Goal: Transaction & Acquisition: Purchase product/service

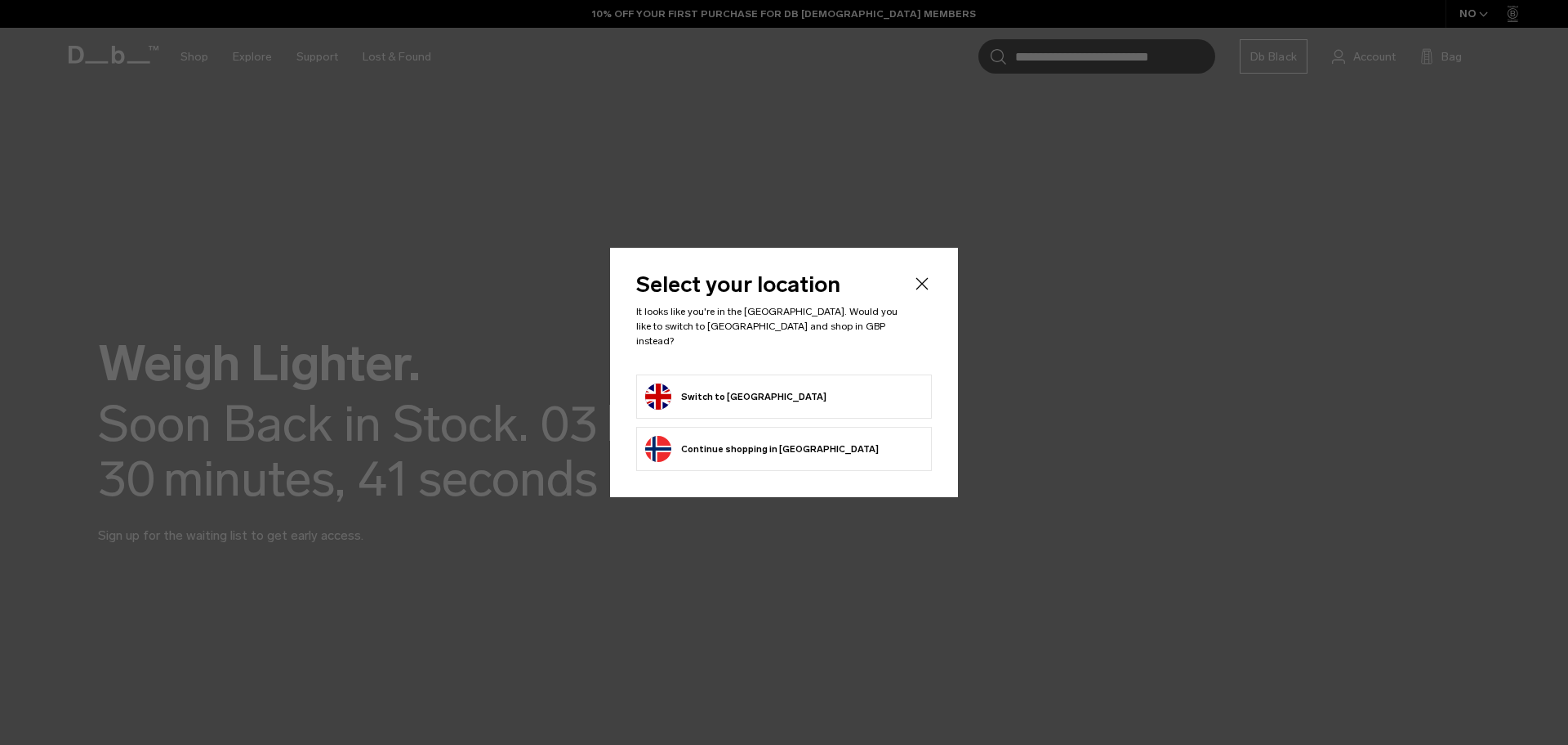
click at [796, 395] on form "Switch to [GEOGRAPHIC_DATA]" at bounding box center [784, 396] width 277 height 26
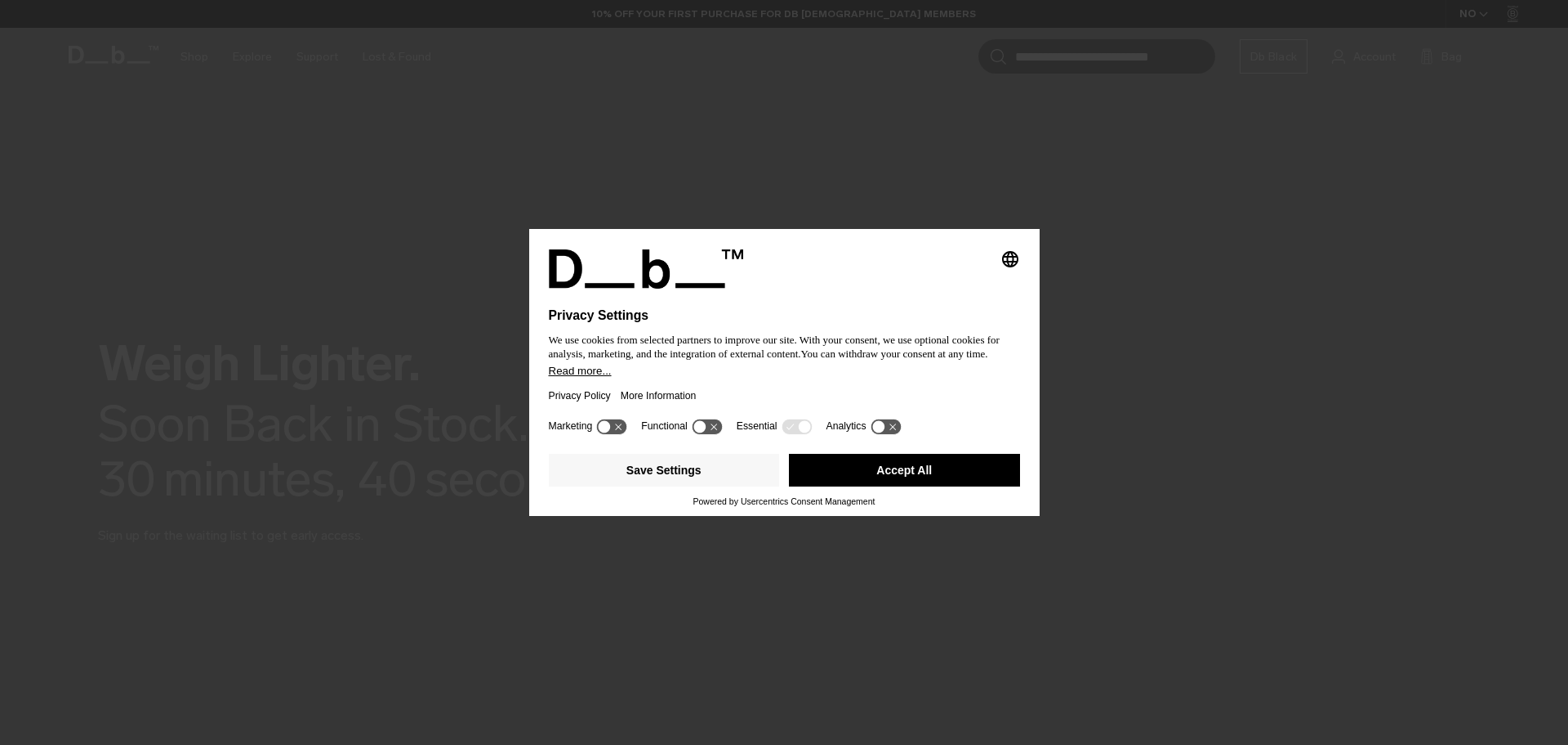
click at [927, 473] on button "Accept All" at bounding box center [904, 470] width 231 height 33
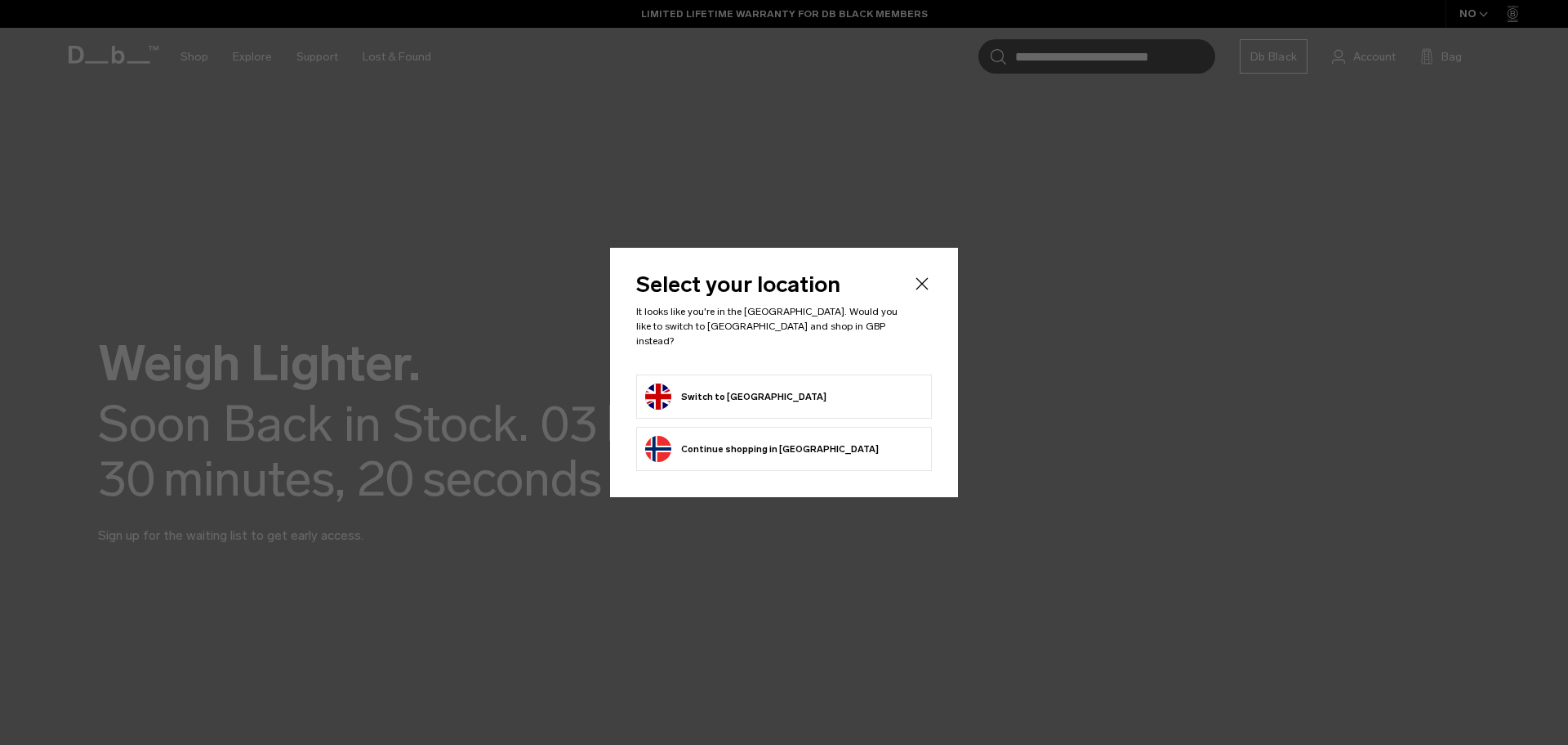
click at [755, 384] on button "Switch to [GEOGRAPHIC_DATA]" at bounding box center [736, 396] width 181 height 26
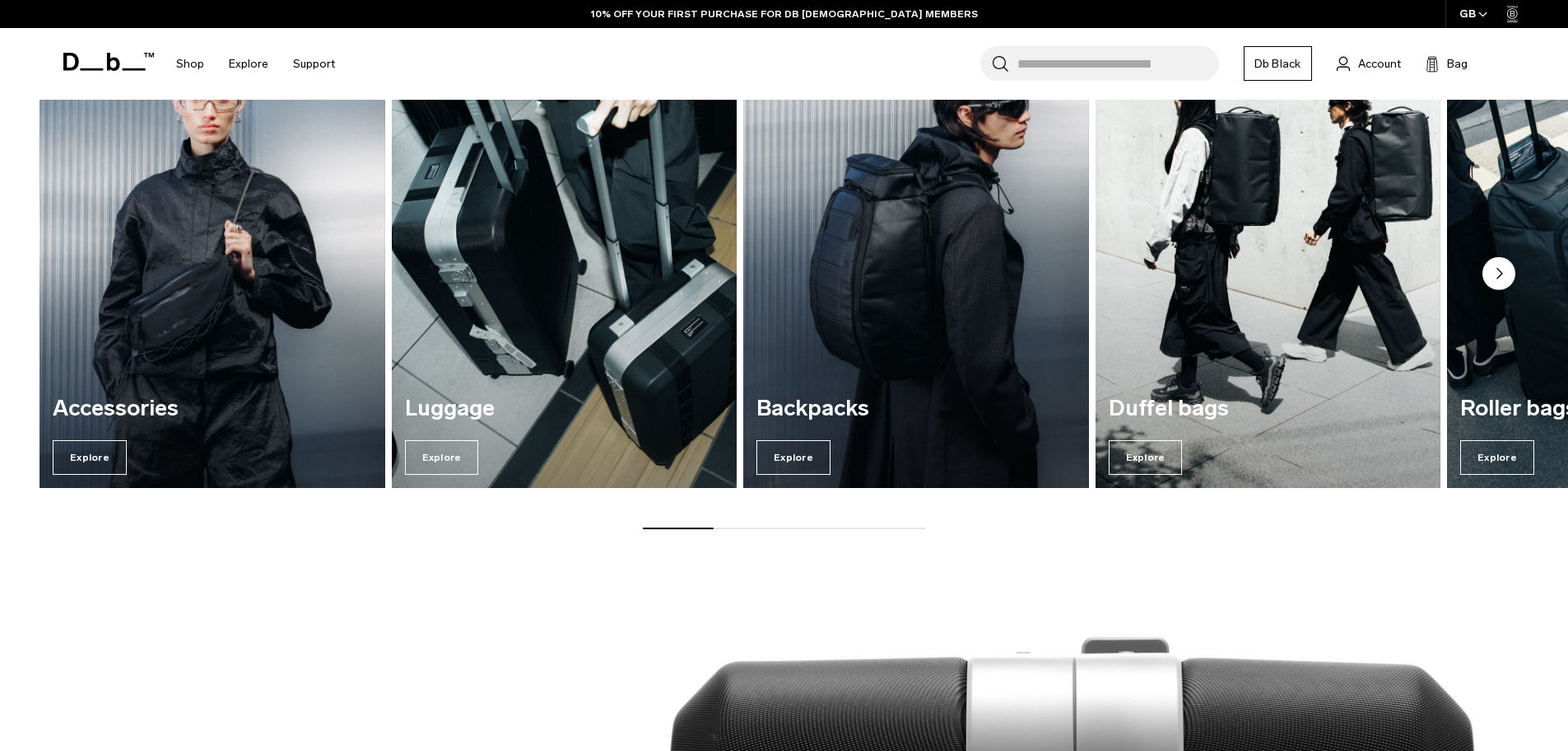
scroll to position [989, 0]
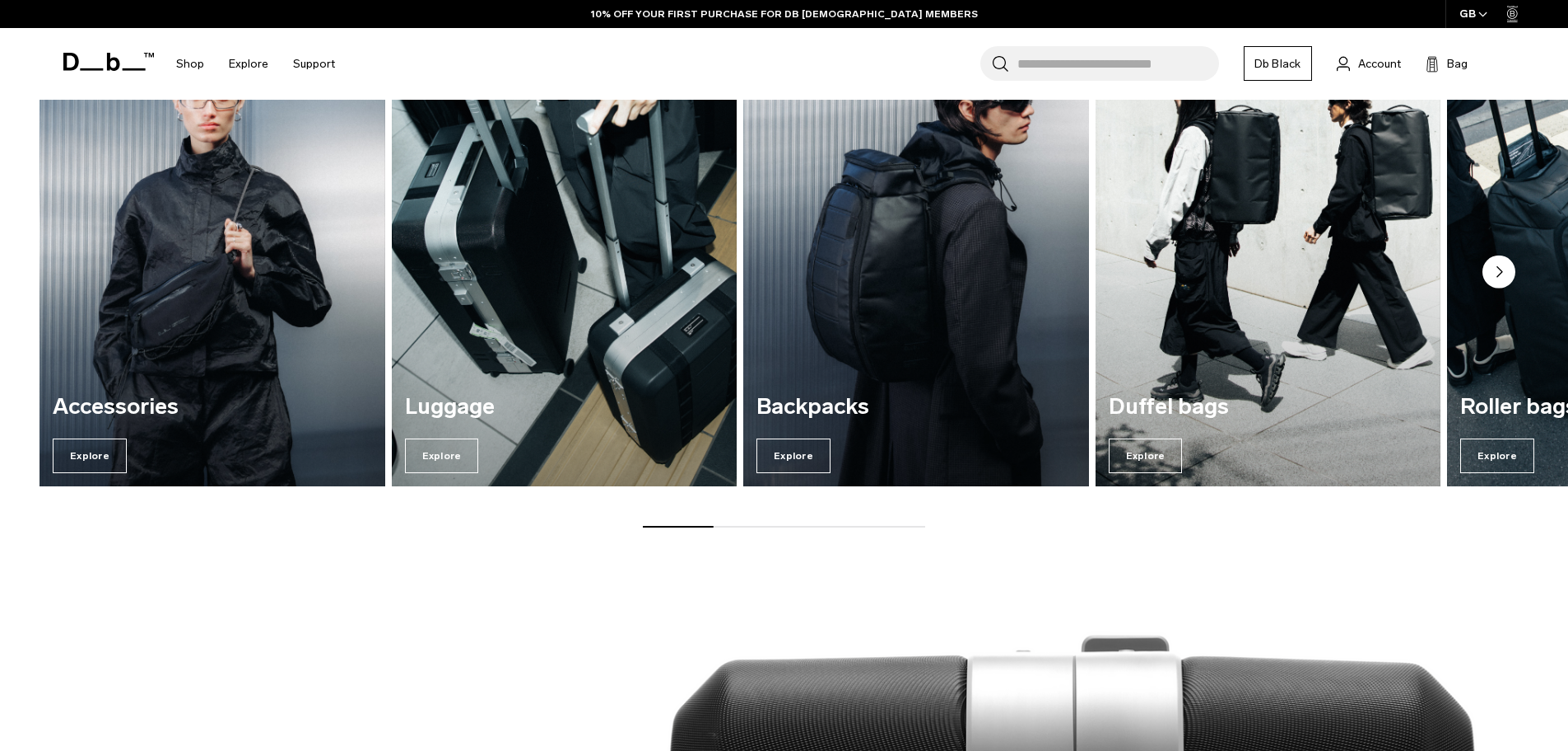
click at [968, 303] on img "3 / 7" at bounding box center [917, 253] width 355 height 480
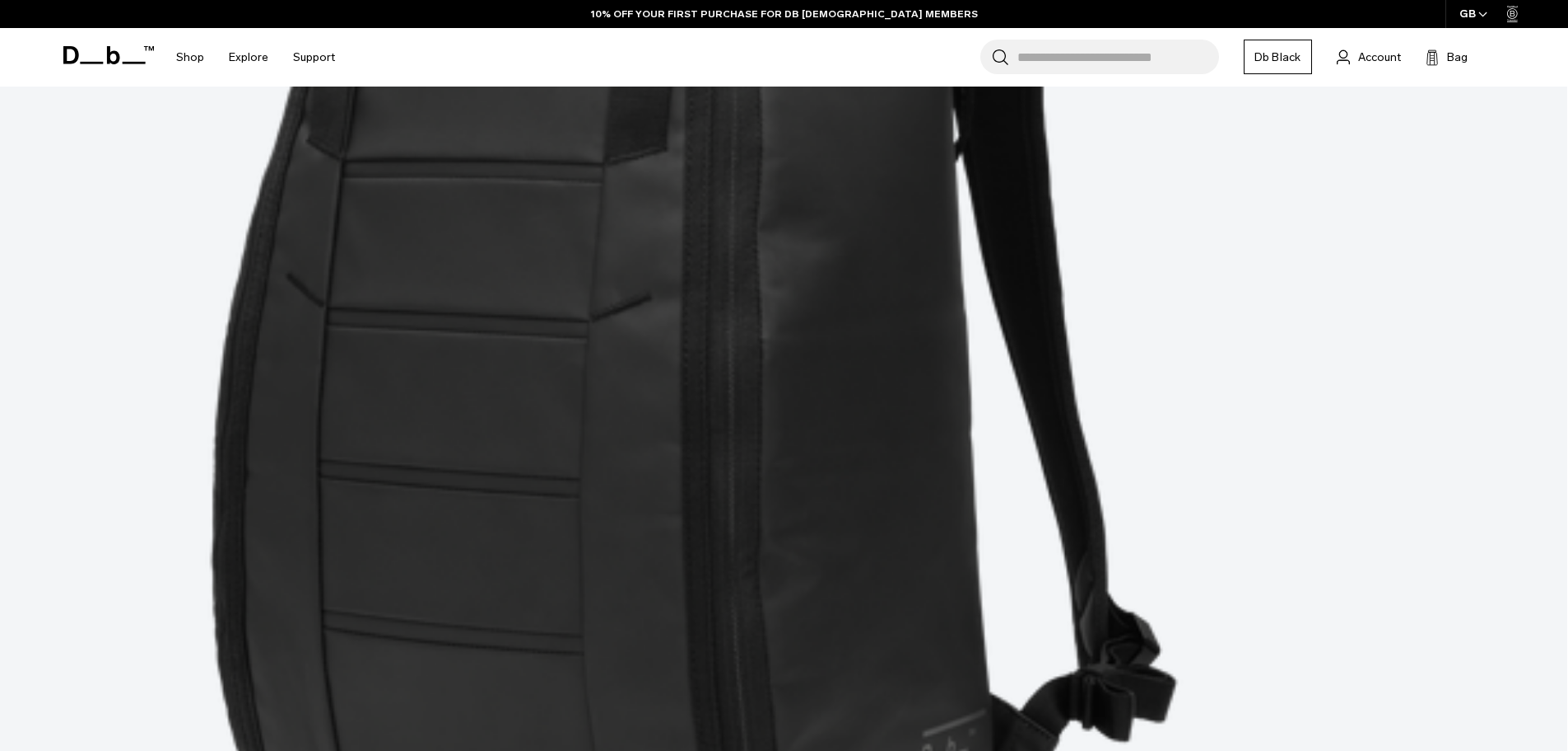
scroll to position [1010, 0]
